Goal: Task Accomplishment & Management: Manage account settings

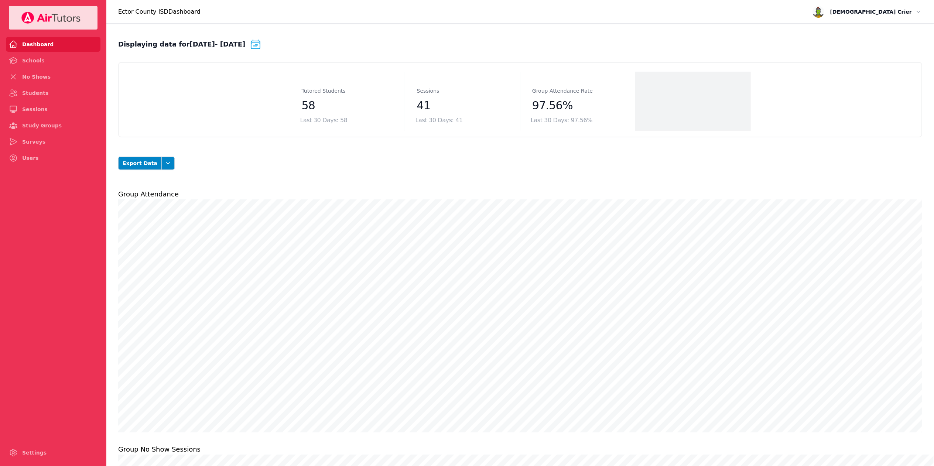
click at [907, 7] on span "[PERSON_NAME]" at bounding box center [871, 11] width 82 height 9
click at [894, 40] on button "Logout" at bounding box center [898, 42] width 47 height 12
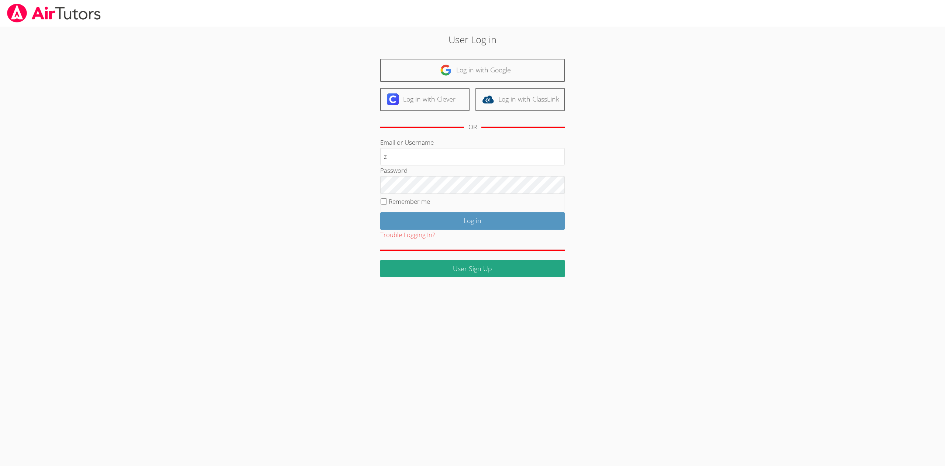
type input "[PERSON_NAME][EMAIL_ADDRESS][DOMAIN_NAME]"
click at [380, 212] on input "Log in" at bounding box center [472, 220] width 185 height 17
